Goal: Information Seeking & Learning: Learn about a topic

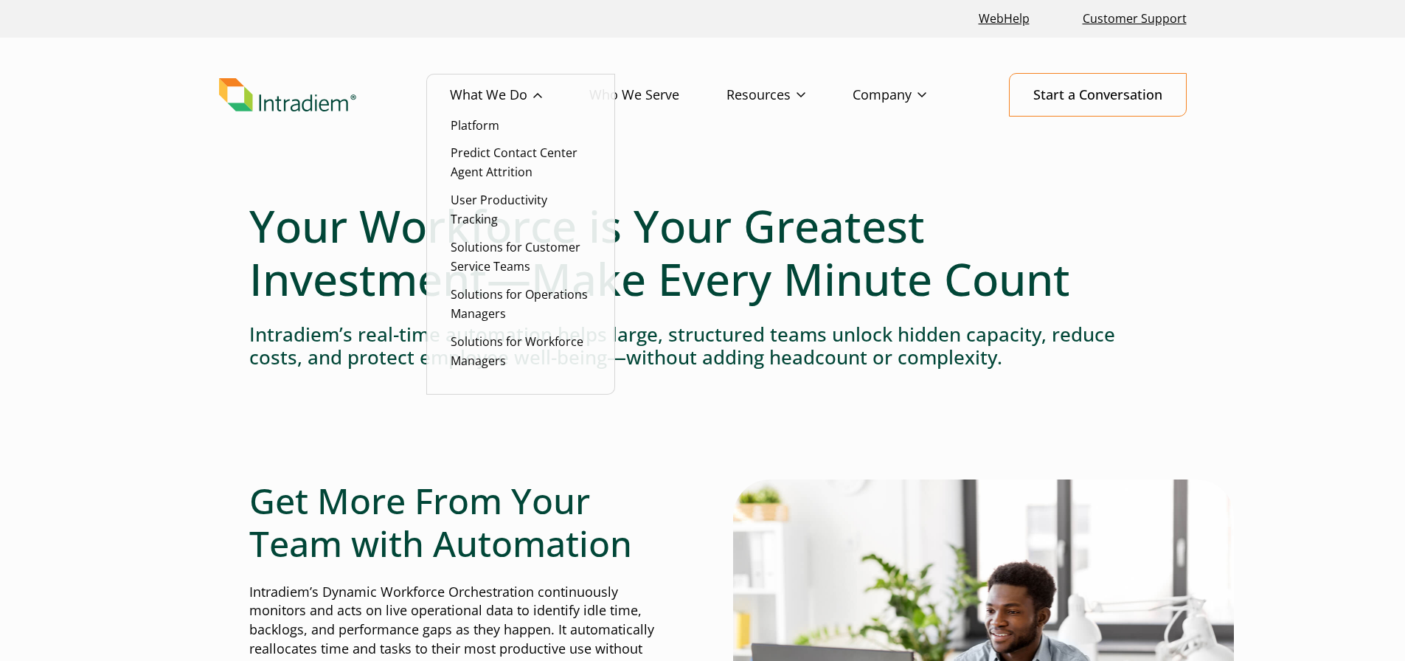
click at [480, 134] on li "Platform" at bounding box center [521, 125] width 140 height 19
click at [486, 127] on link "Platform" at bounding box center [475, 125] width 49 height 16
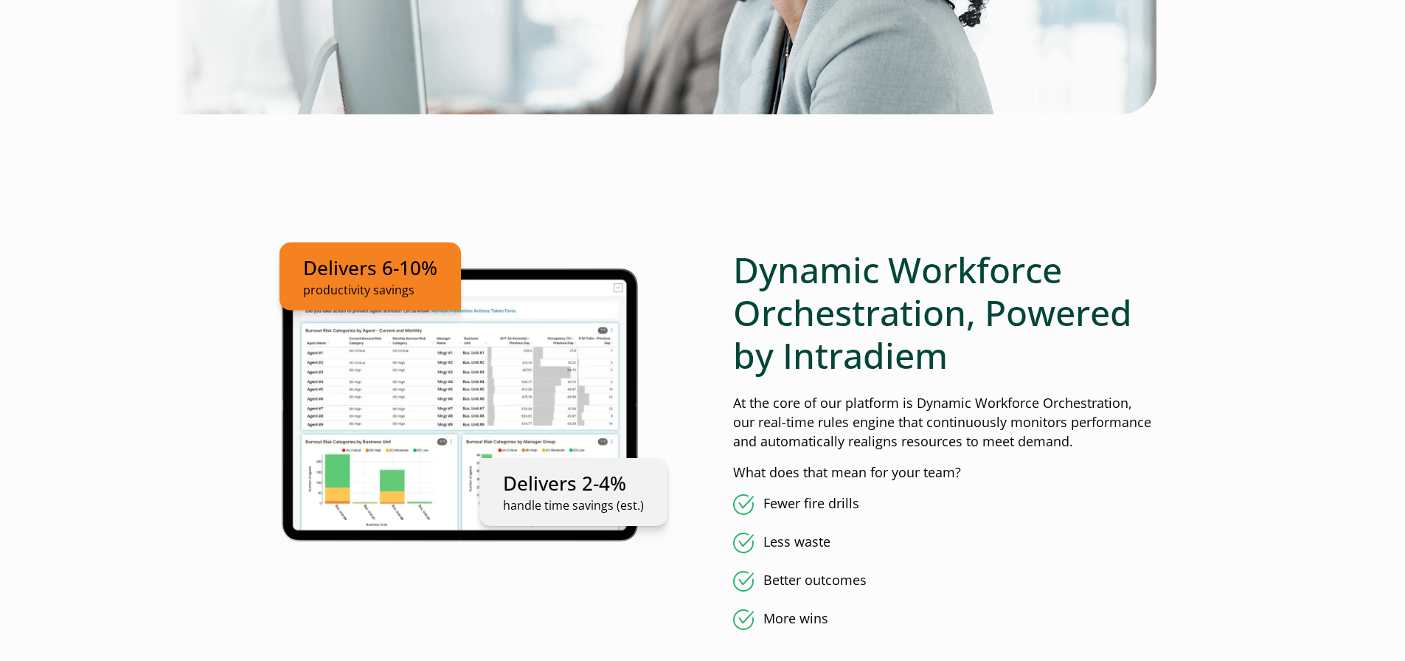
scroll to position [74, 0]
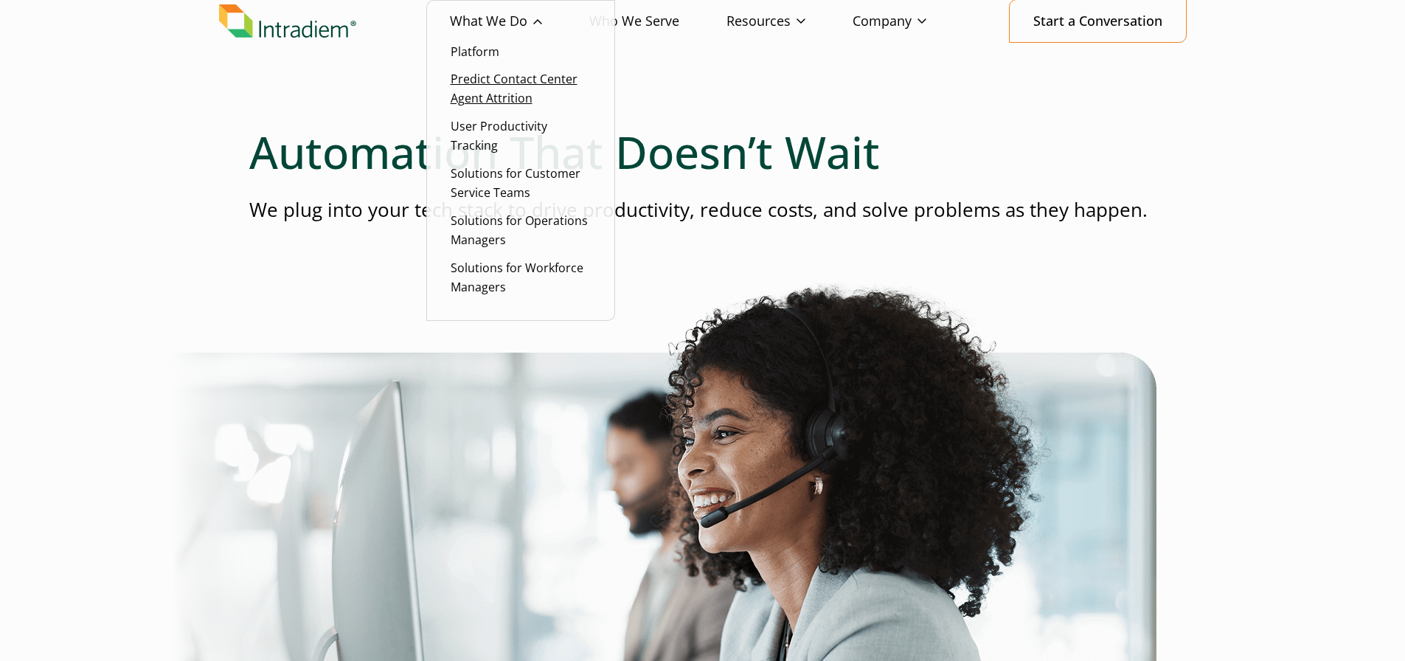
click at [482, 102] on link "Predict Contact Center Agent Attrition" at bounding box center [514, 88] width 127 height 35
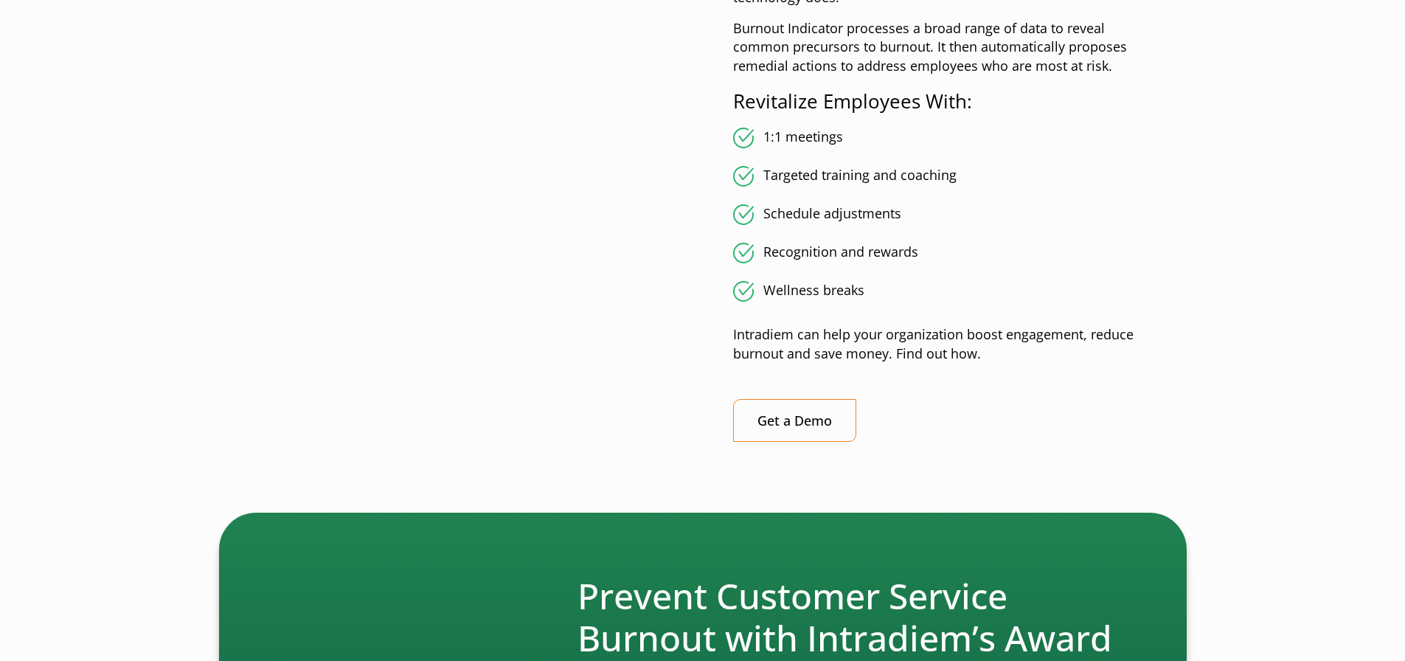
scroll to position [2582, 0]
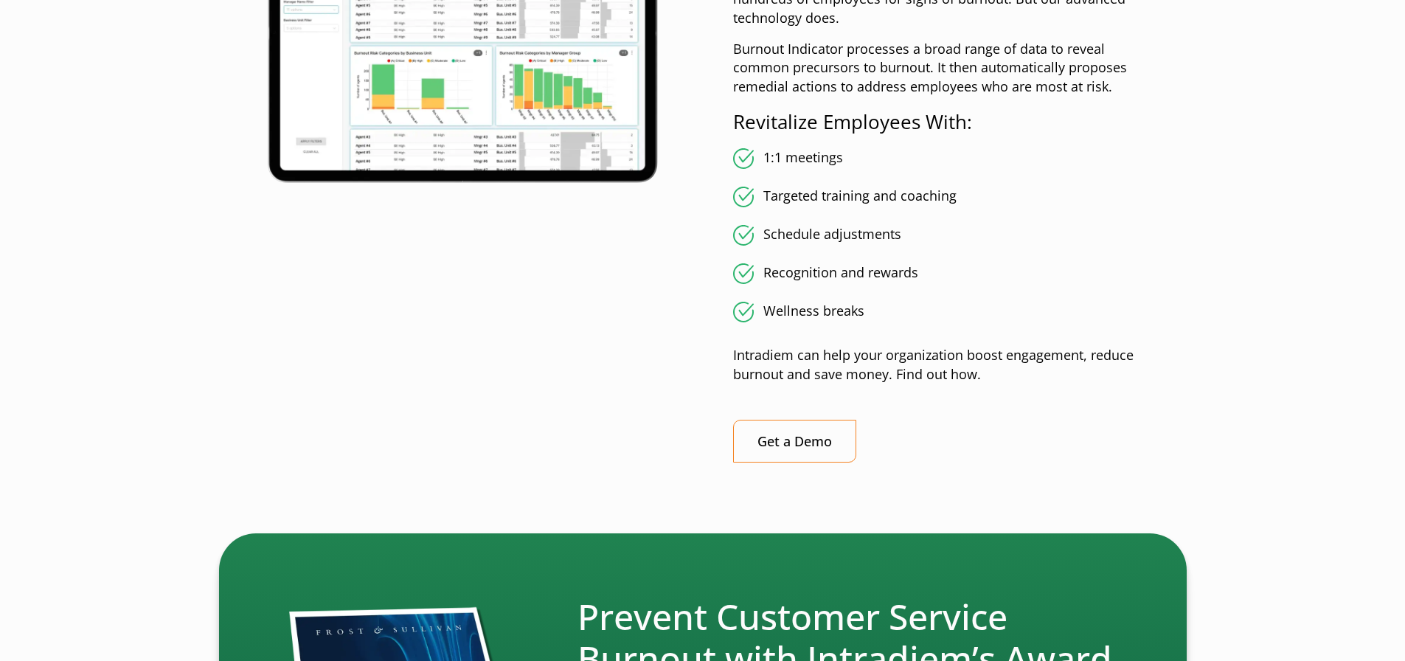
click at [702, 195] on div "Reduce burnout. Save money. Team leaders don’t have the bandwidth to constantly…" at bounding box center [702, 177] width 907 height 619
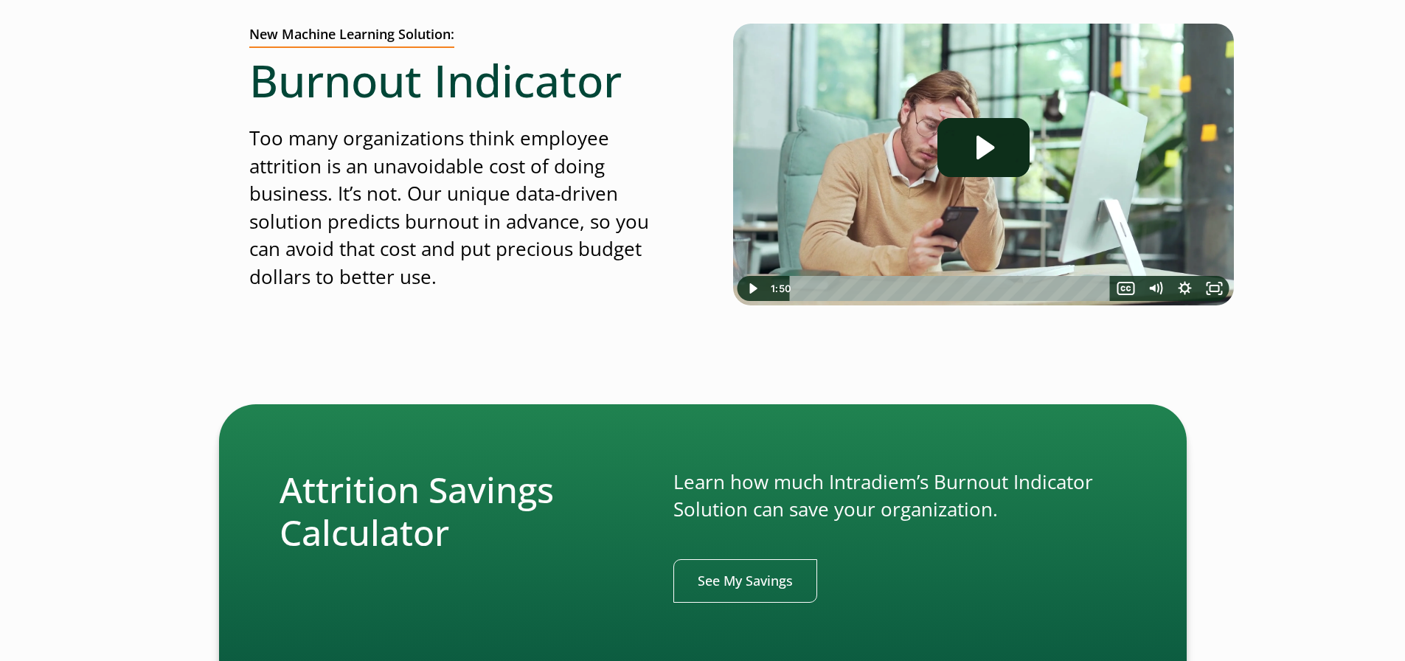
scroll to position [0, 0]
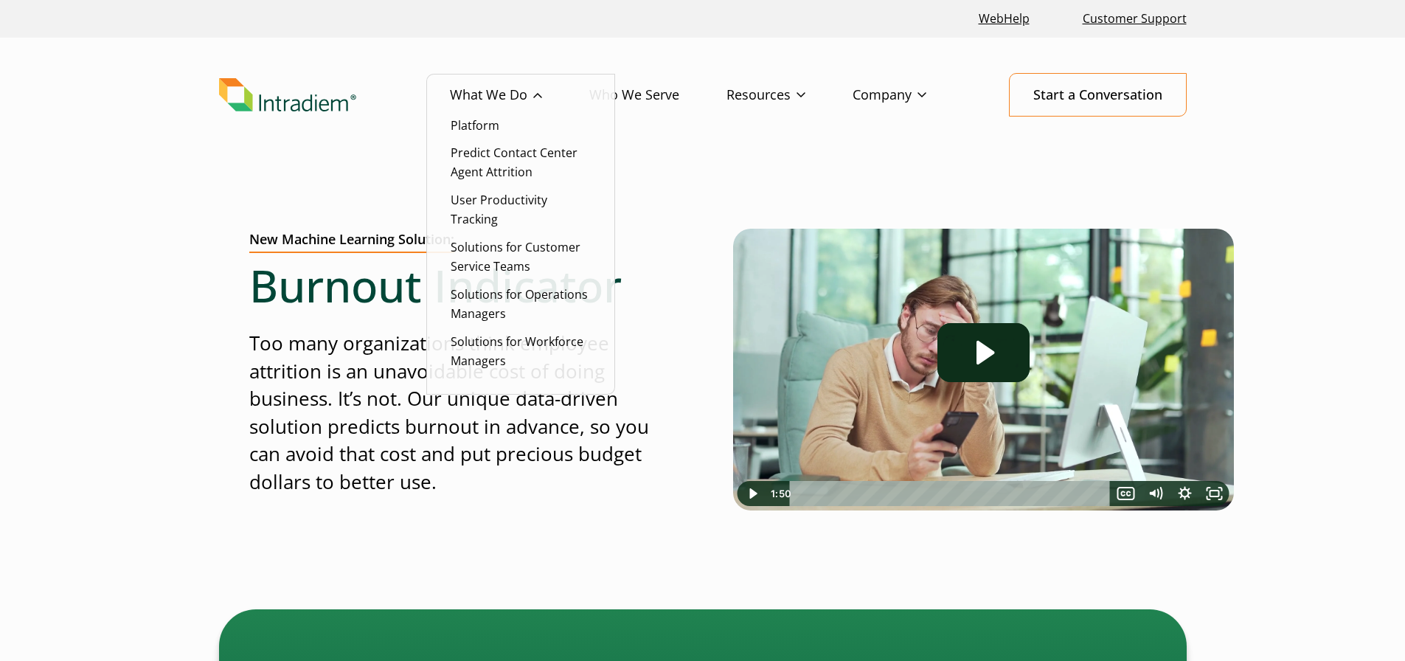
click at [451, 129] on ul "Platform Predict Contact Center Agent Attrition User Productivity Tracking Solu…" at bounding box center [520, 234] width 189 height 321
click at [458, 125] on link "Platform" at bounding box center [475, 125] width 49 height 16
